Goal: Task Accomplishment & Management: Manage account settings

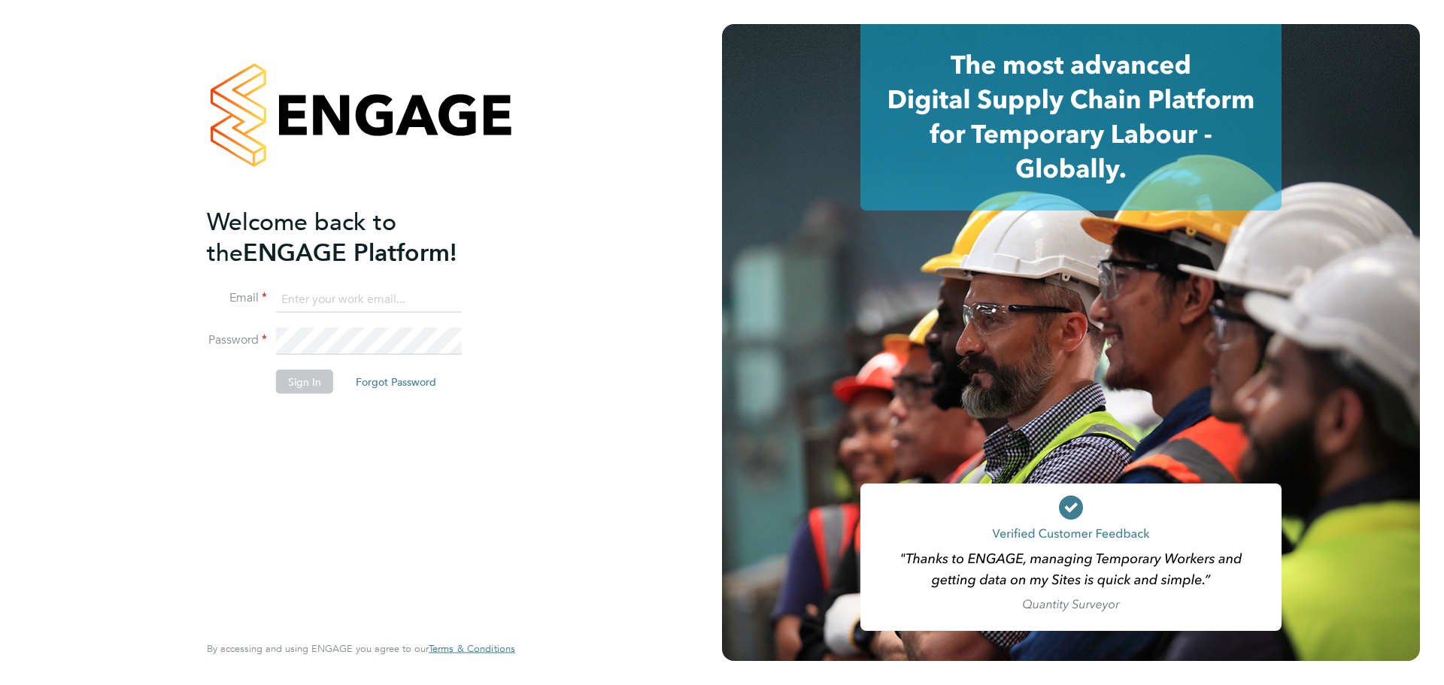
type input "[PERSON_NAME][EMAIL_ADDRESS][DOMAIN_NAME]"
click at [311, 376] on button "Sign In" at bounding box center [304, 381] width 57 height 24
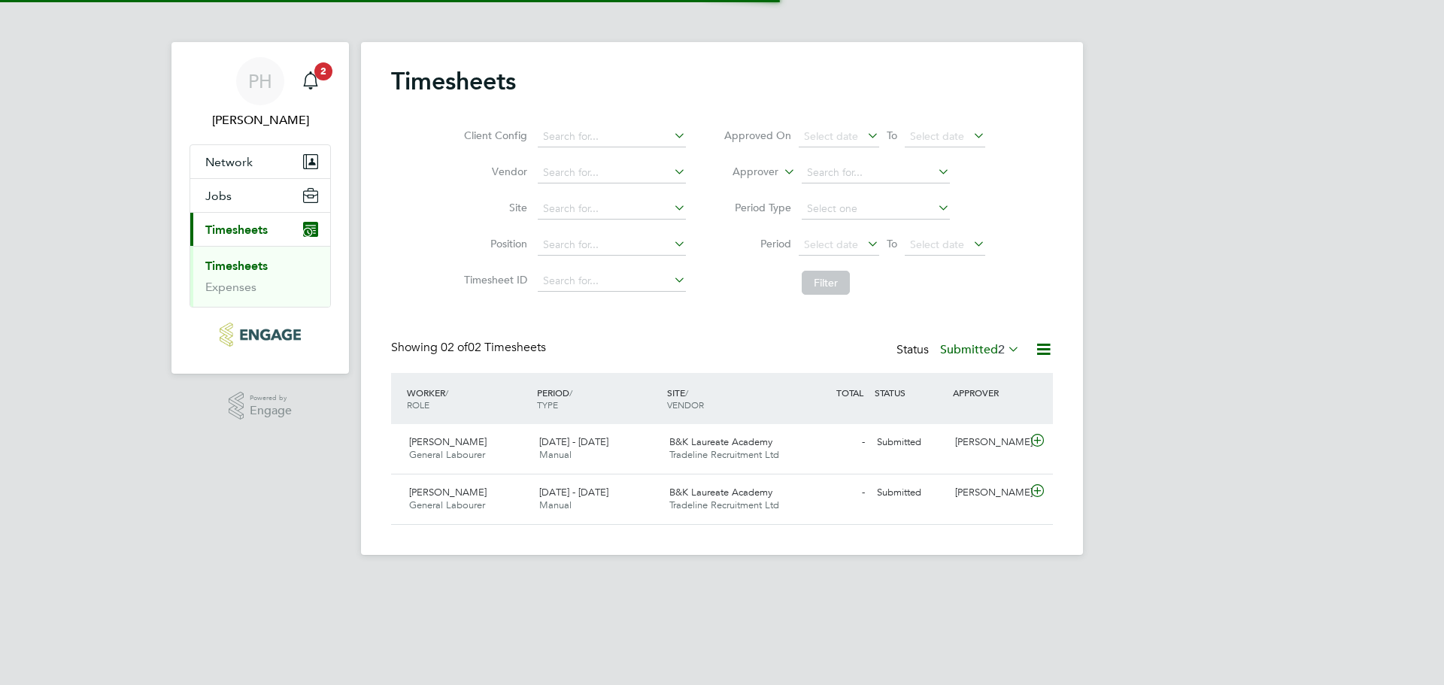
scroll to position [38, 131]
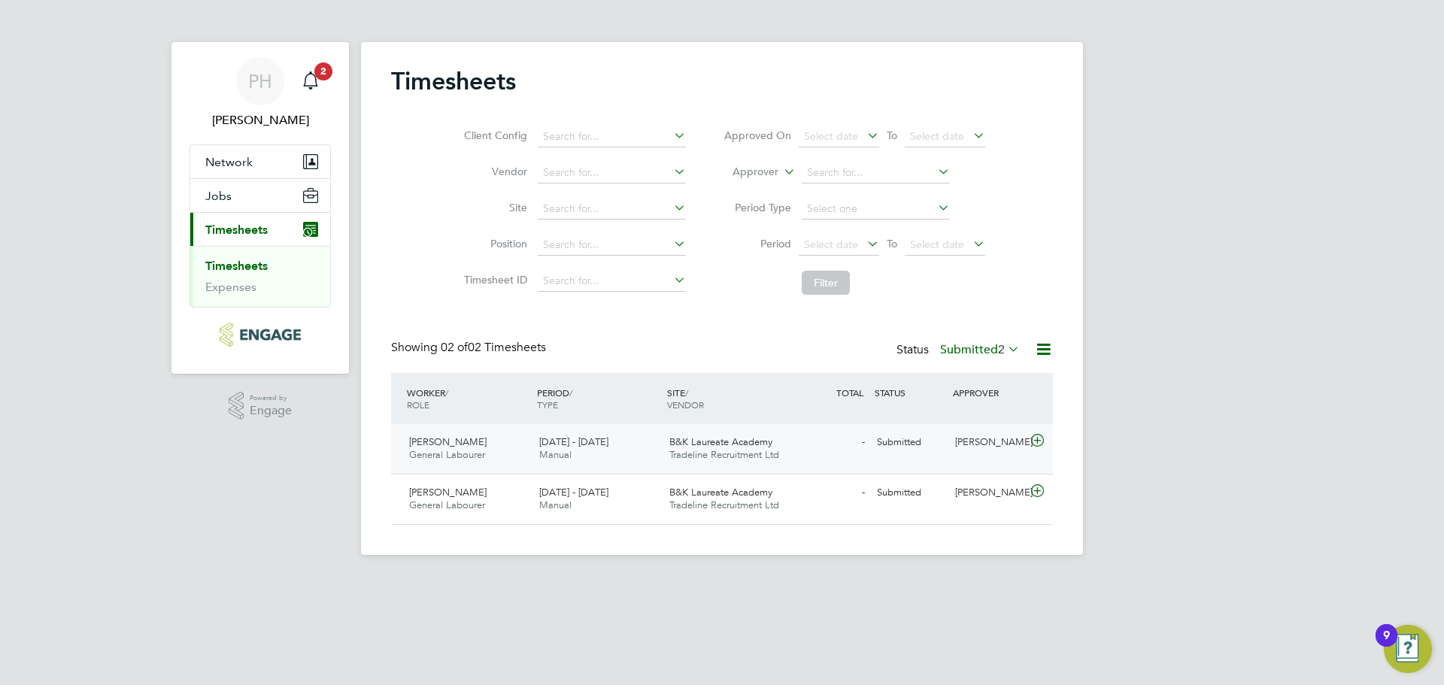
click at [1034, 441] on icon at bounding box center [1037, 441] width 19 height 12
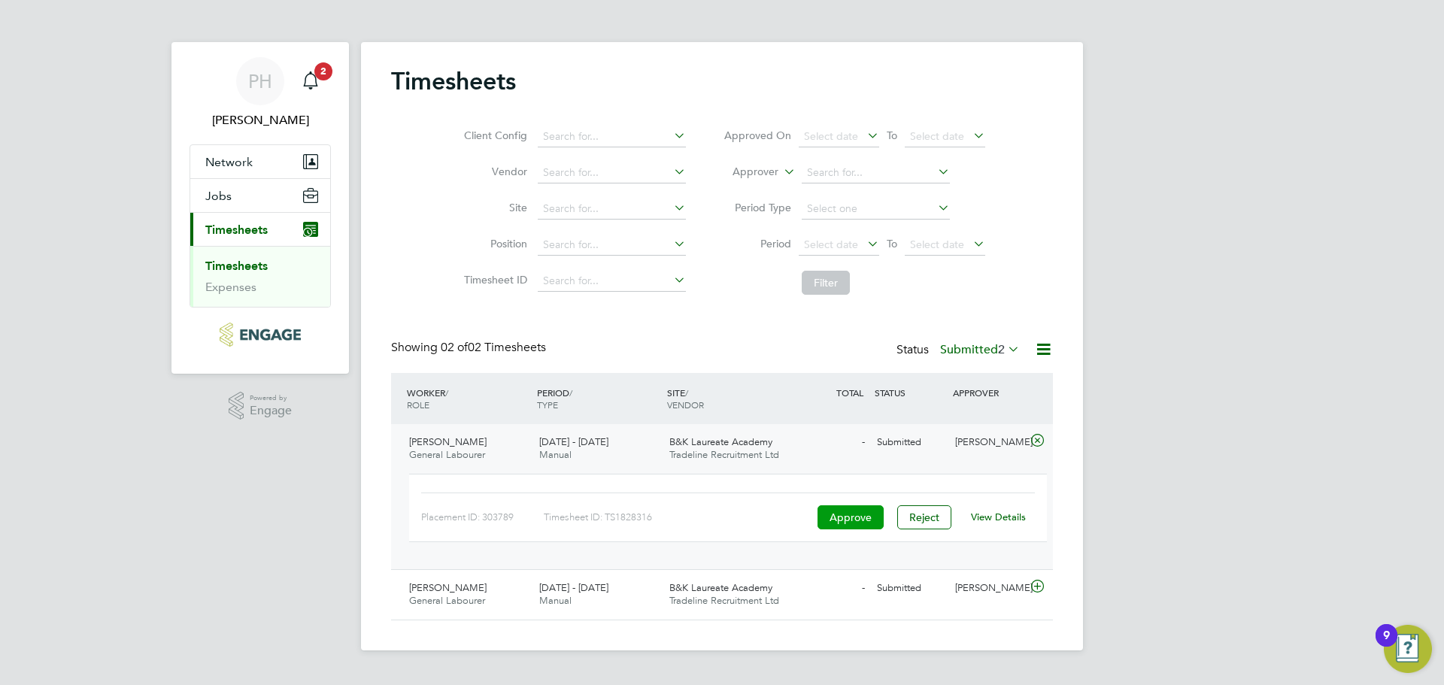
click at [850, 519] on button "Approve" at bounding box center [851, 517] width 66 height 24
click at [309, 77] on icon "Main navigation" at bounding box center [311, 80] width 18 height 18
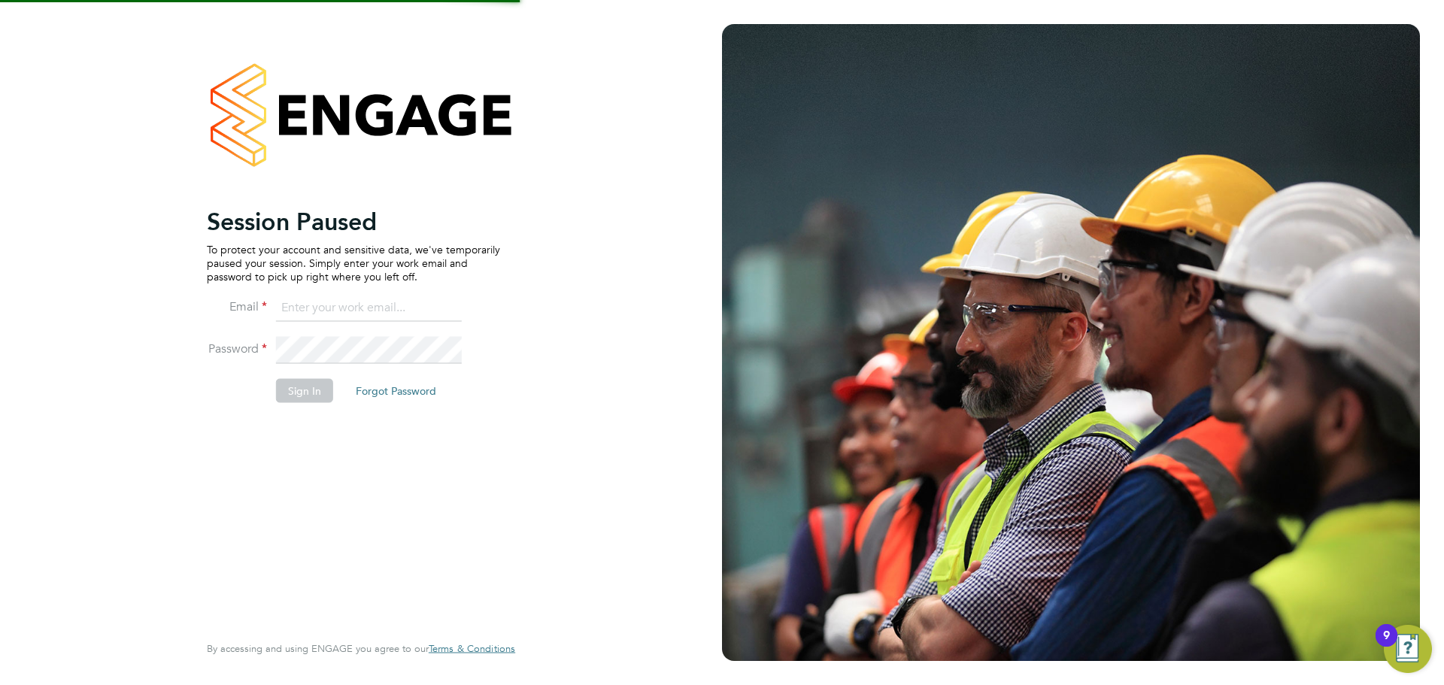
type input "[PERSON_NAME][EMAIL_ADDRESS][DOMAIN_NAME]"
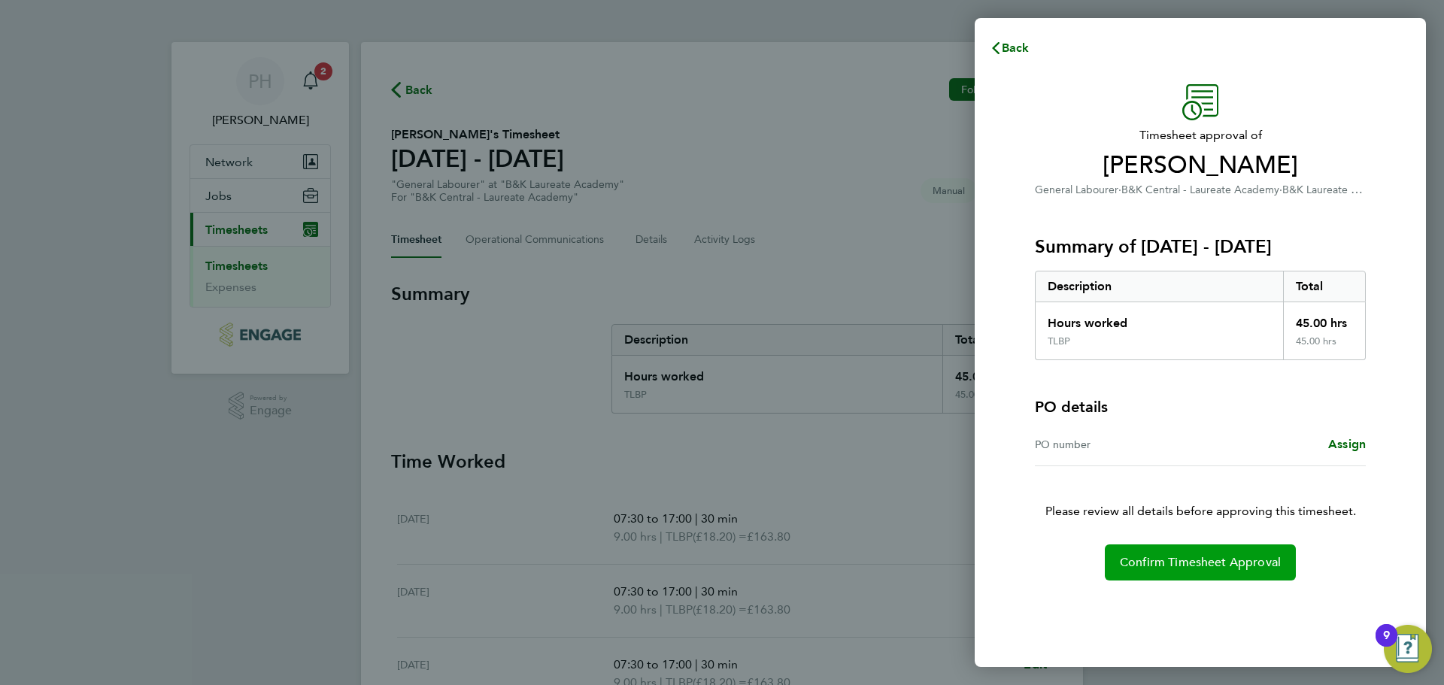
click at [1232, 547] on button "Confirm Timesheet Approval" at bounding box center [1200, 563] width 191 height 36
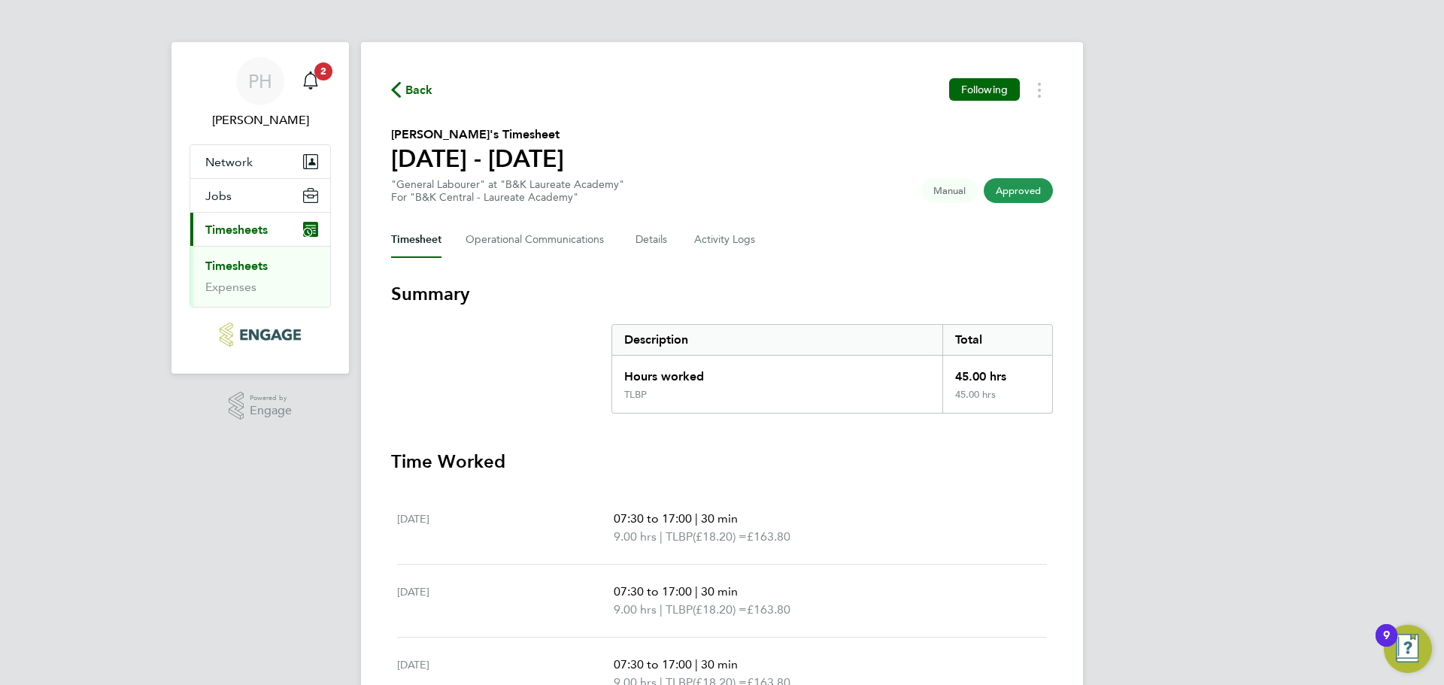
click at [256, 264] on link "Timesheets" at bounding box center [236, 266] width 62 height 14
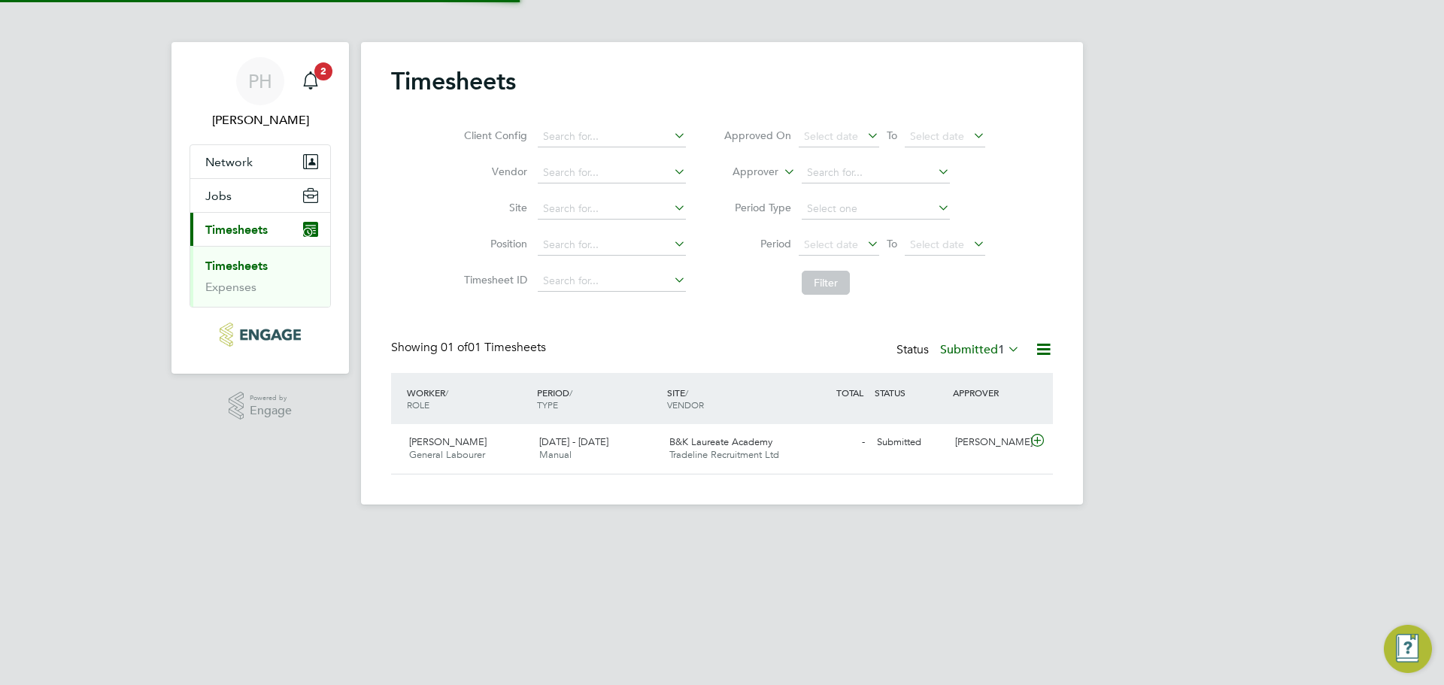
scroll to position [38, 131]
drag, startPoint x: 1033, startPoint y: 441, endPoint x: 1012, endPoint y: 484, distance: 47.4
click at [1031, 440] on icon at bounding box center [1037, 441] width 19 height 12
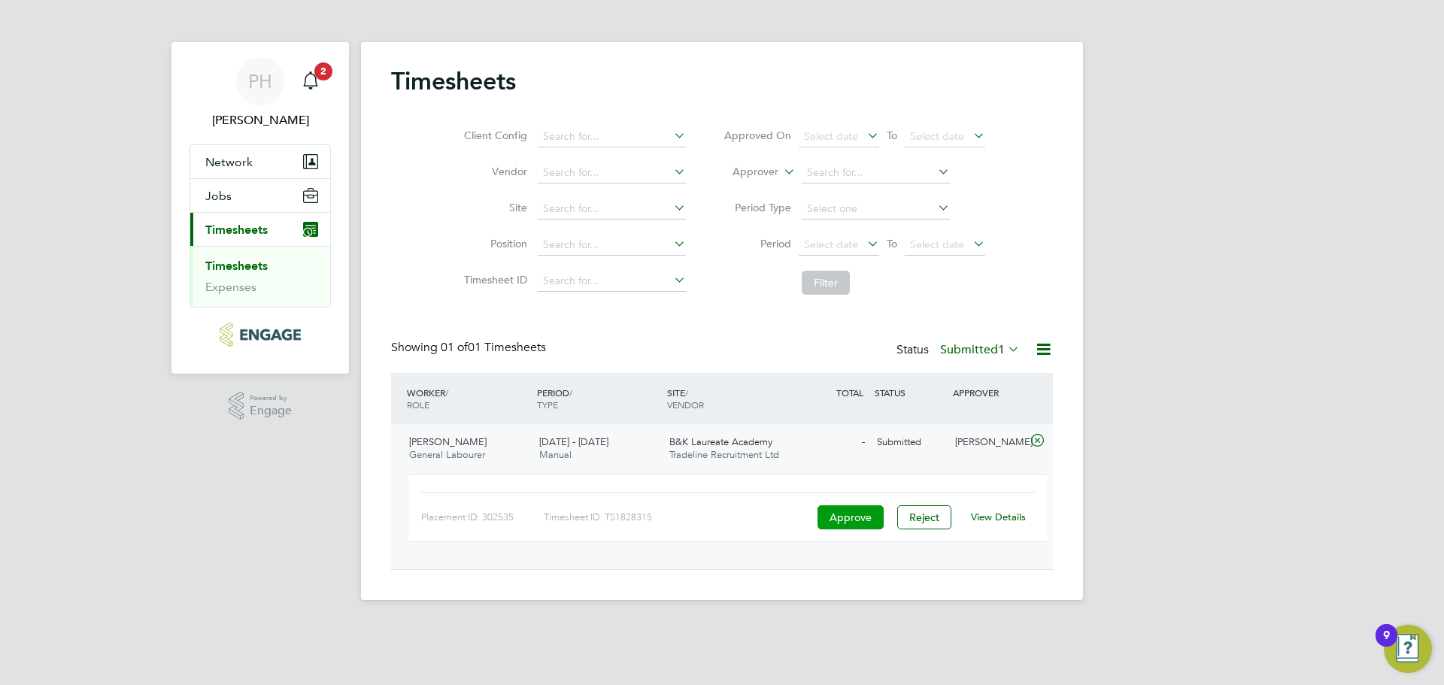
click at [872, 519] on button "Approve" at bounding box center [851, 517] width 66 height 24
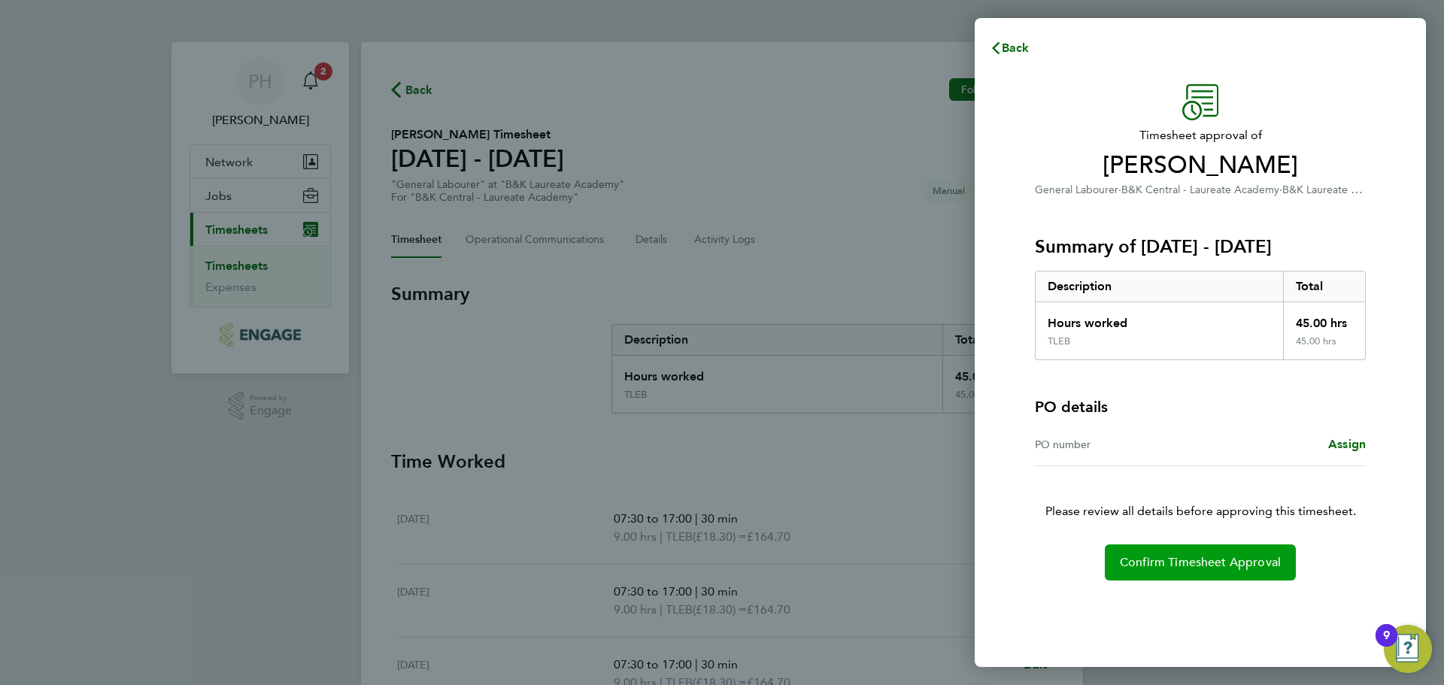
drag, startPoint x: 1258, startPoint y: 553, endPoint x: 1245, endPoint y: 576, distance: 27.0
click at [1259, 554] on button "Confirm Timesheet Approval" at bounding box center [1200, 563] width 191 height 36
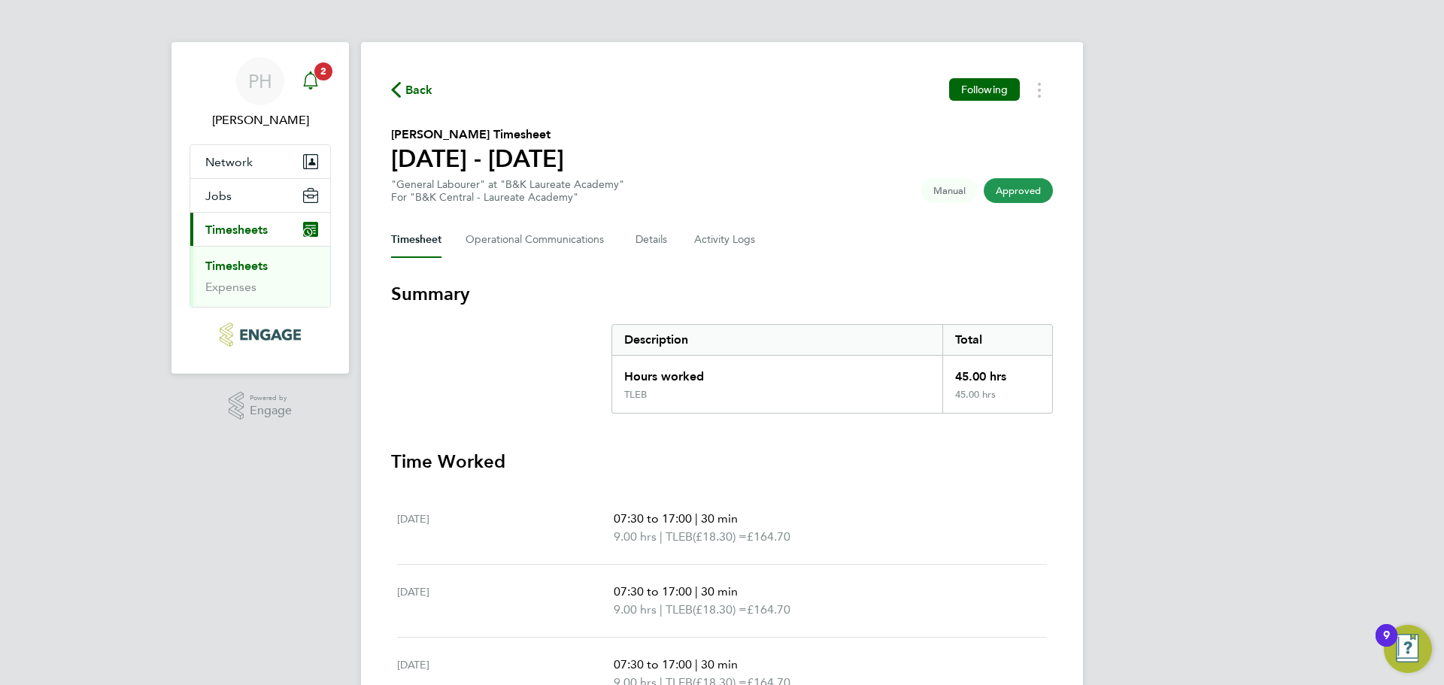
click at [315, 74] on span "2" at bounding box center [323, 71] width 18 height 18
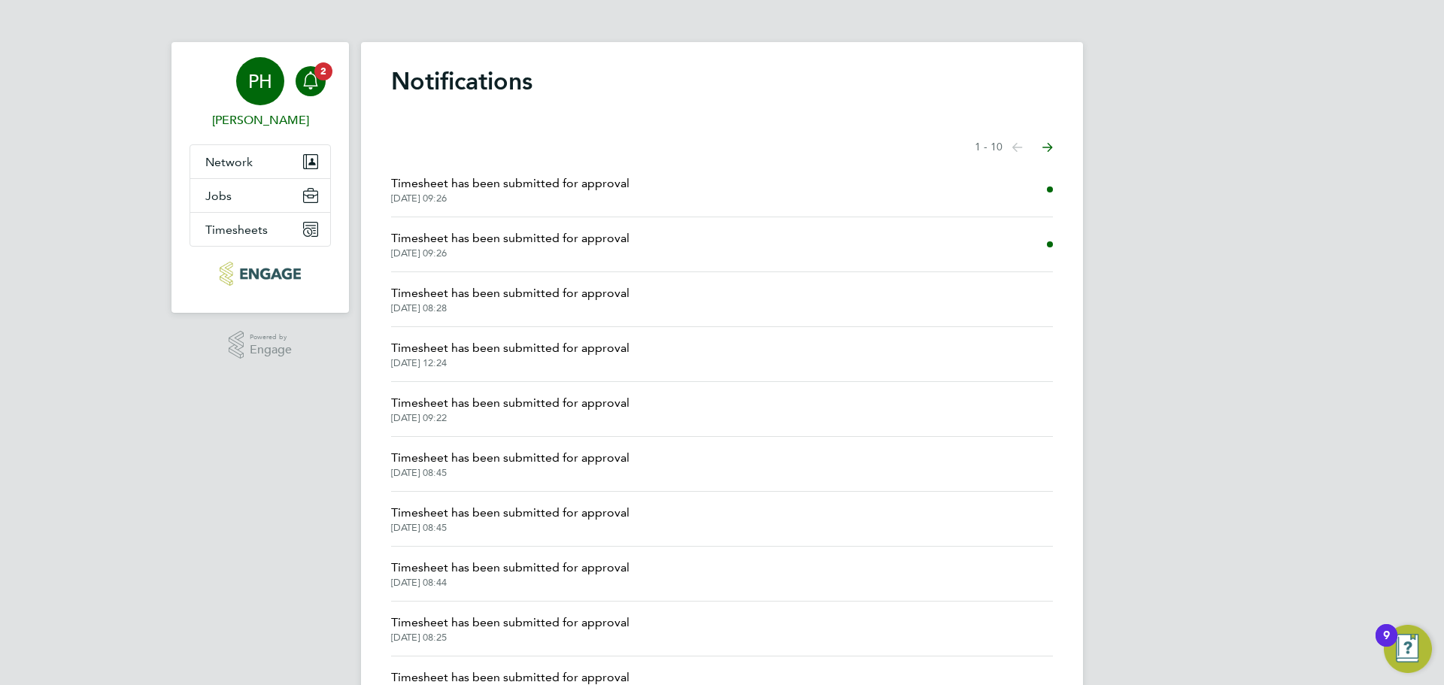
click at [272, 117] on span "[PERSON_NAME]" at bounding box center [260, 120] width 141 height 18
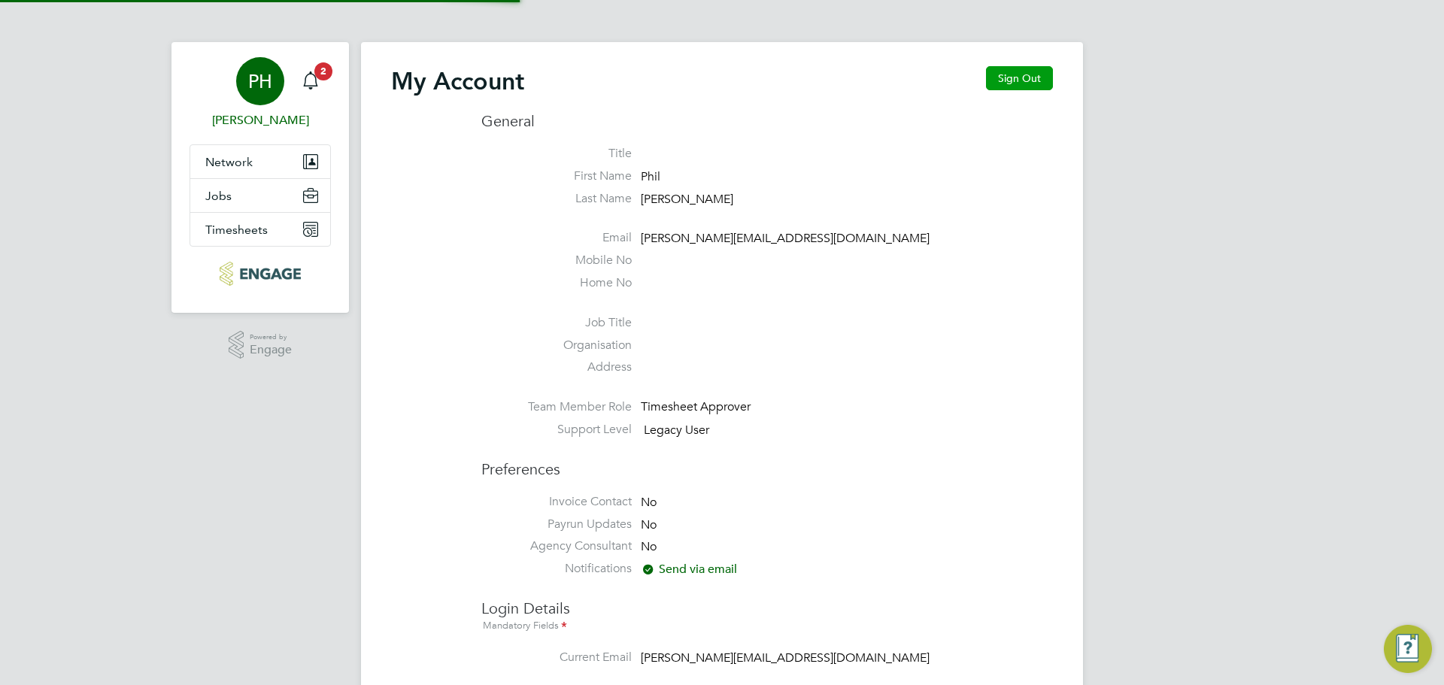
type input "[PERSON_NAME][EMAIL_ADDRESS][DOMAIN_NAME]"
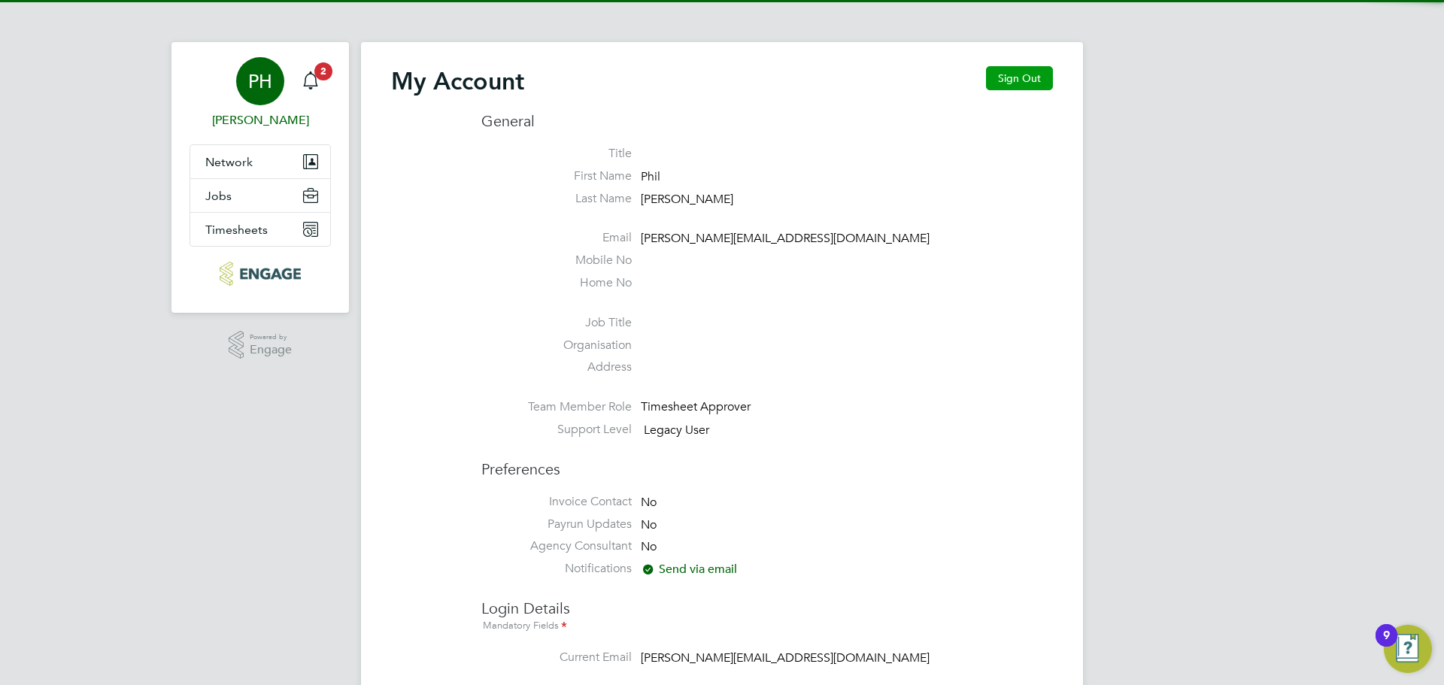
click at [1027, 68] on button "Sign Out" at bounding box center [1019, 78] width 67 height 24
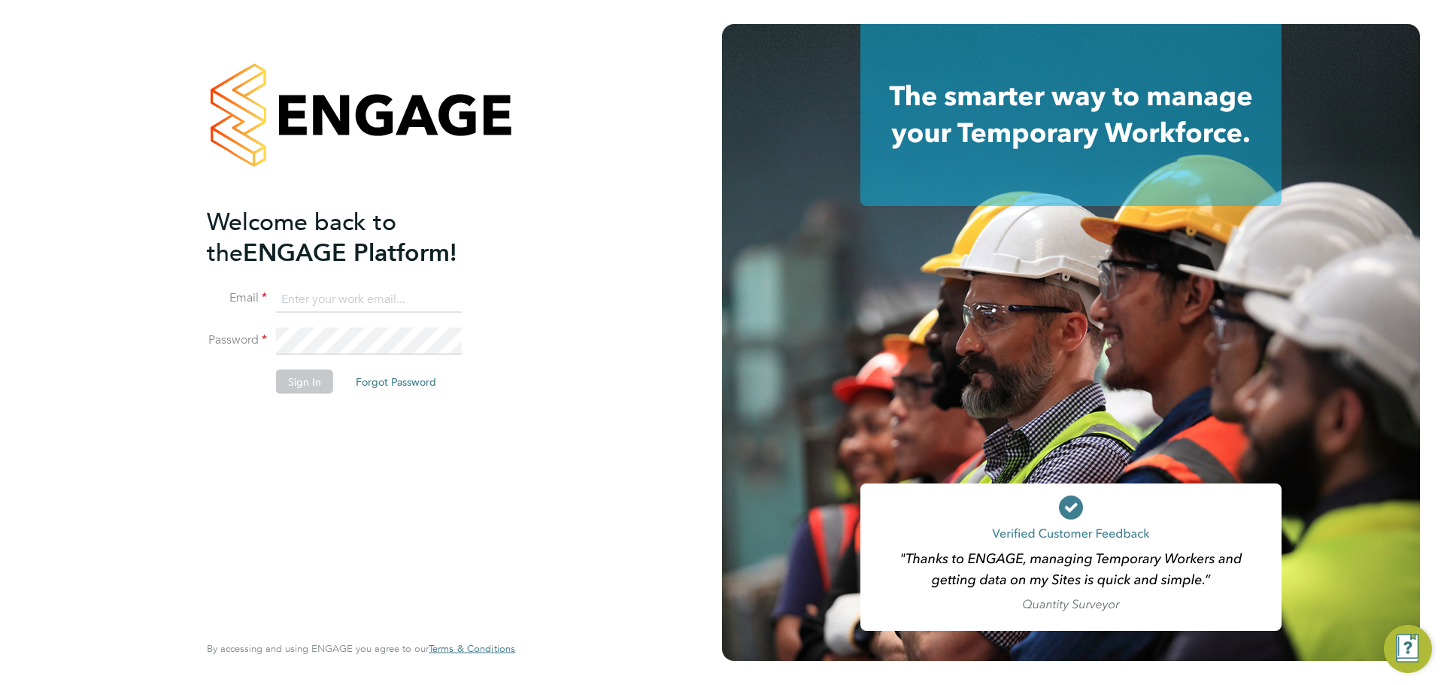
type input "[PERSON_NAME][EMAIL_ADDRESS][DOMAIN_NAME]"
